Goal: Task Accomplishment & Management: Complete application form

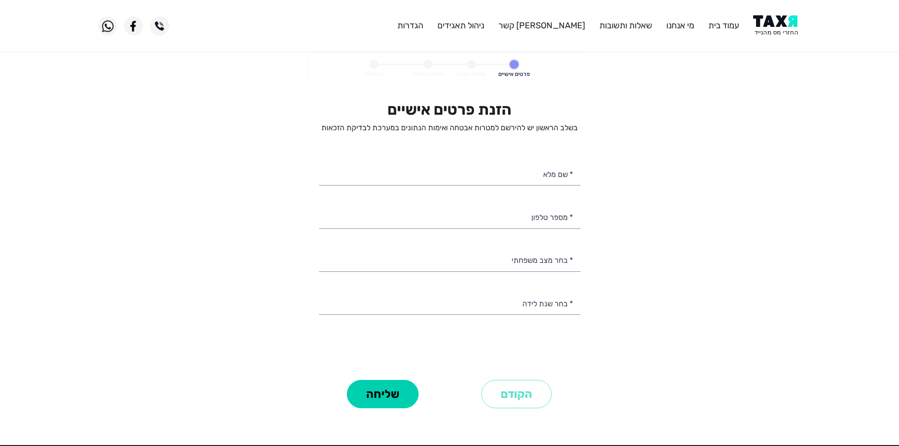
select select
click at [750, 68] on personal-details "פרטים אישיים שאלון זכאות חתימה ואישור בהצלחה הזנת פרטים אישיים בשלב הראשון יש ל…" at bounding box center [449, 245] width 899 height 385
click at [768, 25] on img at bounding box center [777, 25] width 48 height 21
click at [540, 218] on input "* מספר טלפון" at bounding box center [449, 216] width 261 height 24
type input "053-5990744"
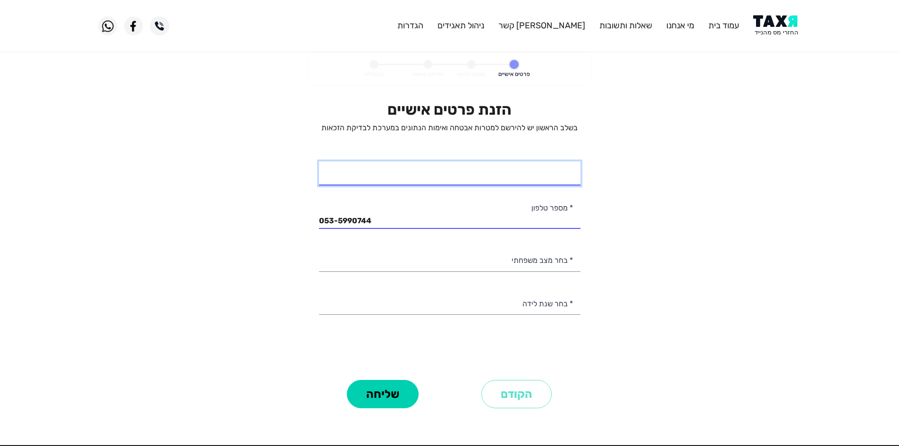
click at [519, 171] on input "* שם מלא" at bounding box center [449, 173] width 261 height 24
type input "ח"
type input "געאר חוסיין"
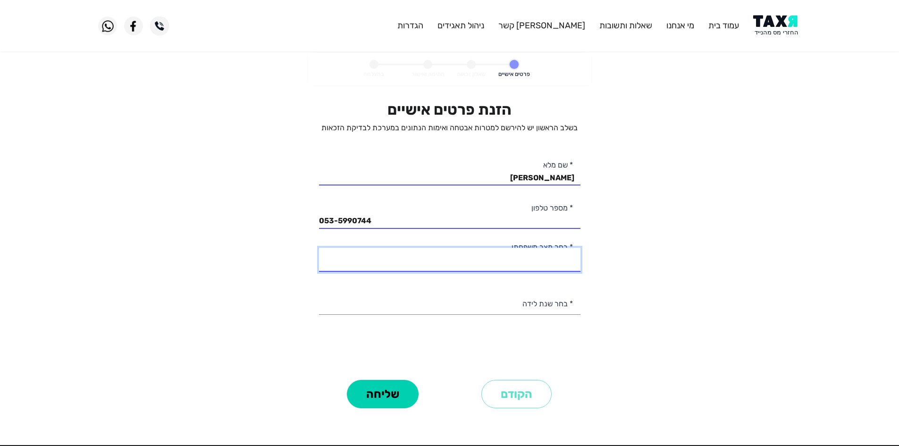
click at [569, 263] on select "רווק/ה נשוי/אה גרוש/ה אלמן/נה" at bounding box center [449, 260] width 261 height 24
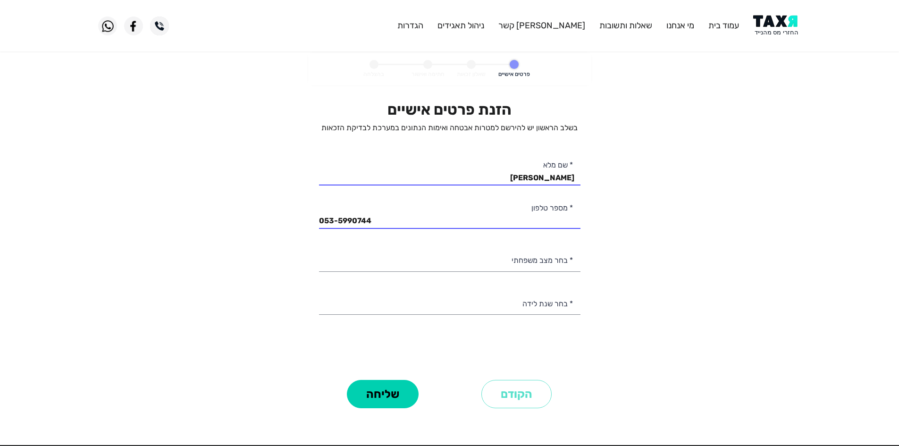
click at [608, 269] on personal-details "פרטים אישיים שאלון זכאות חתימה ואישור בהצלחה הזנת פרטים אישיים בשלב הראשון יש ל…" at bounding box center [449, 245] width 899 height 385
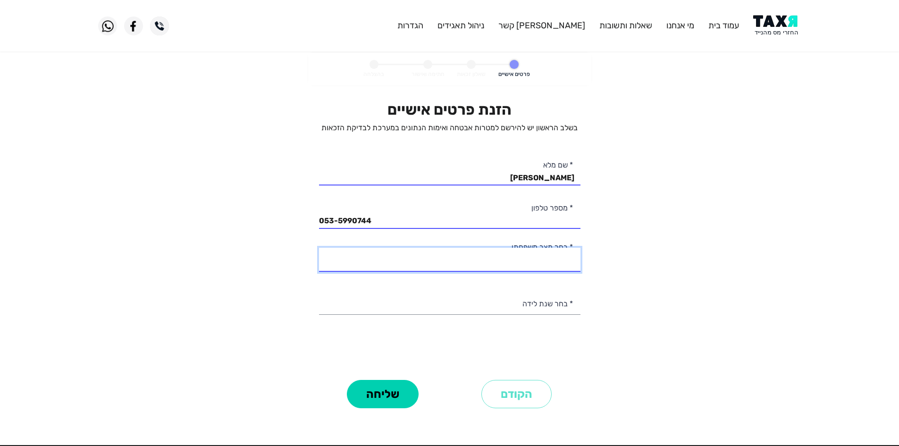
click at [564, 258] on select "רווק/ה נשוי/אה גרוש/ה אלמן/נה" at bounding box center [449, 260] width 261 height 24
select select "2: Married"
click at [319, 248] on select "רווק/ה נשוי/אה גרוש/ה אלמן/נה" at bounding box center [449, 260] width 261 height 24
click at [593, 289] on personal-details "פרטים אישיים שאלון זכאות חתימה ואישור בהצלחה הזנת פרטים אישיים בשלב הראשון יש ל…" at bounding box center [449, 245] width 899 height 385
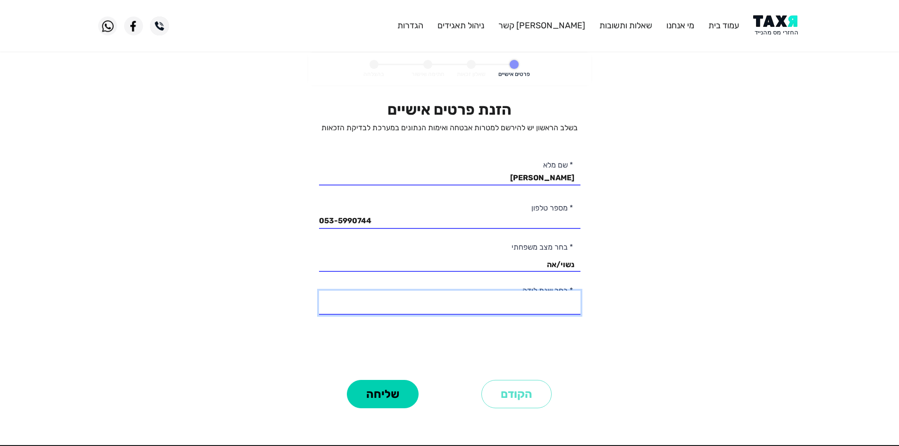
drag, startPoint x: 565, startPoint y: 306, endPoint x: 544, endPoint y: 330, distance: 32.4
click at [565, 306] on select "2003 2002 2001 2000 1999 1998 1997 1996 1995 1994 1993 1992 1991 1990 1989 1988…" at bounding box center [449, 303] width 261 height 24
select select "29: 1975"
click at [319, 291] on select "2003 2002 2001 2000 1999 1998 1997 1996 1995 1994 1993 1992 1991 1990 1989 1988…" at bounding box center [449, 303] width 261 height 24
click at [382, 391] on button "שליחה" at bounding box center [383, 394] width 72 height 28
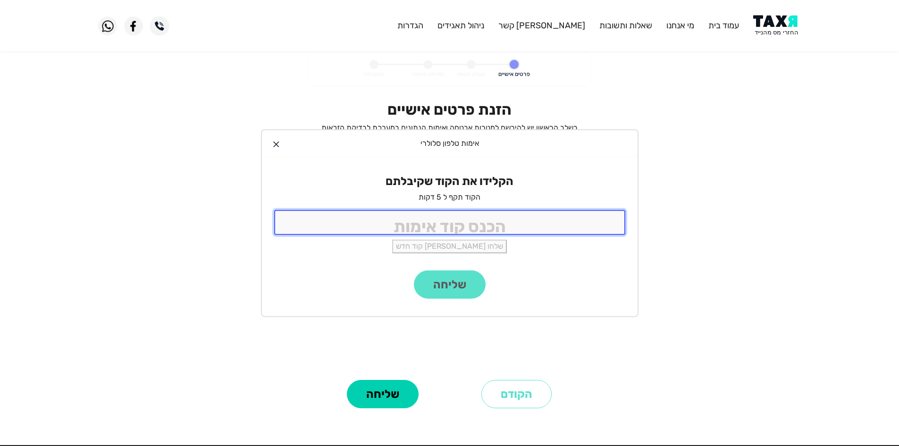
click at [433, 215] on input "tel" at bounding box center [449, 222] width 351 height 25
type input "9988"
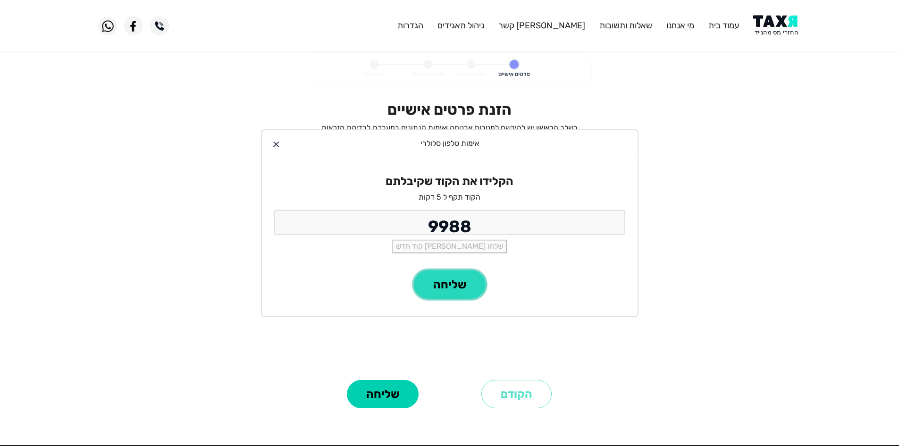
click at [456, 279] on button "שליחה" at bounding box center [450, 284] width 72 height 28
